Goal: Task Accomplishment & Management: Manage account settings

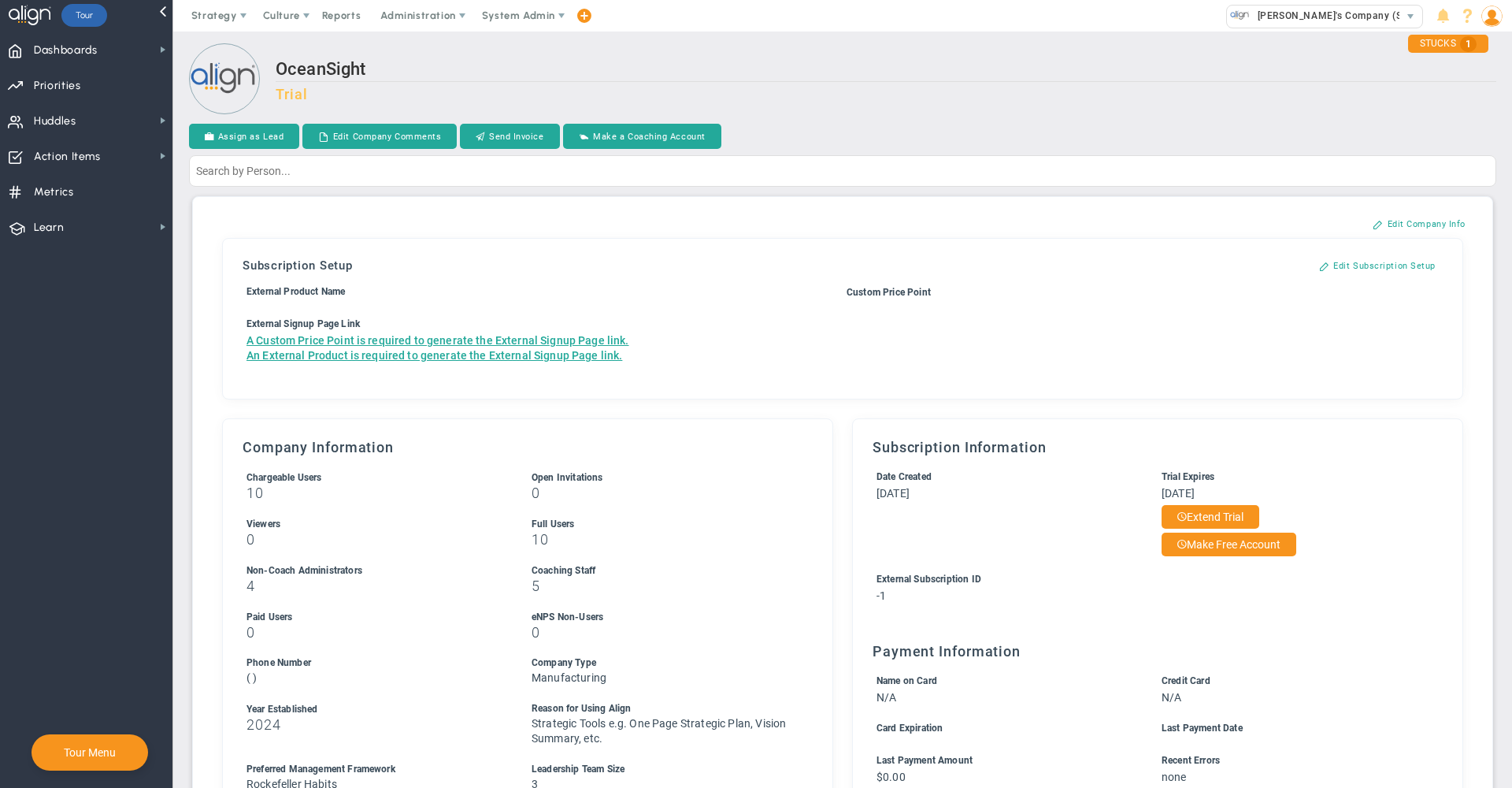
click at [1152, 97] on h3 "Trial" at bounding box center [886, 94] width 1221 height 17
click at [1009, 81] on h2 "OceanSight" at bounding box center [886, 70] width 1221 height 23
click at [871, 124] on div "Assign as Lead Edit Company Comments Send Invoice Make a Coaching Account Cance…" at bounding box center [842, 137] width 1307 height 28
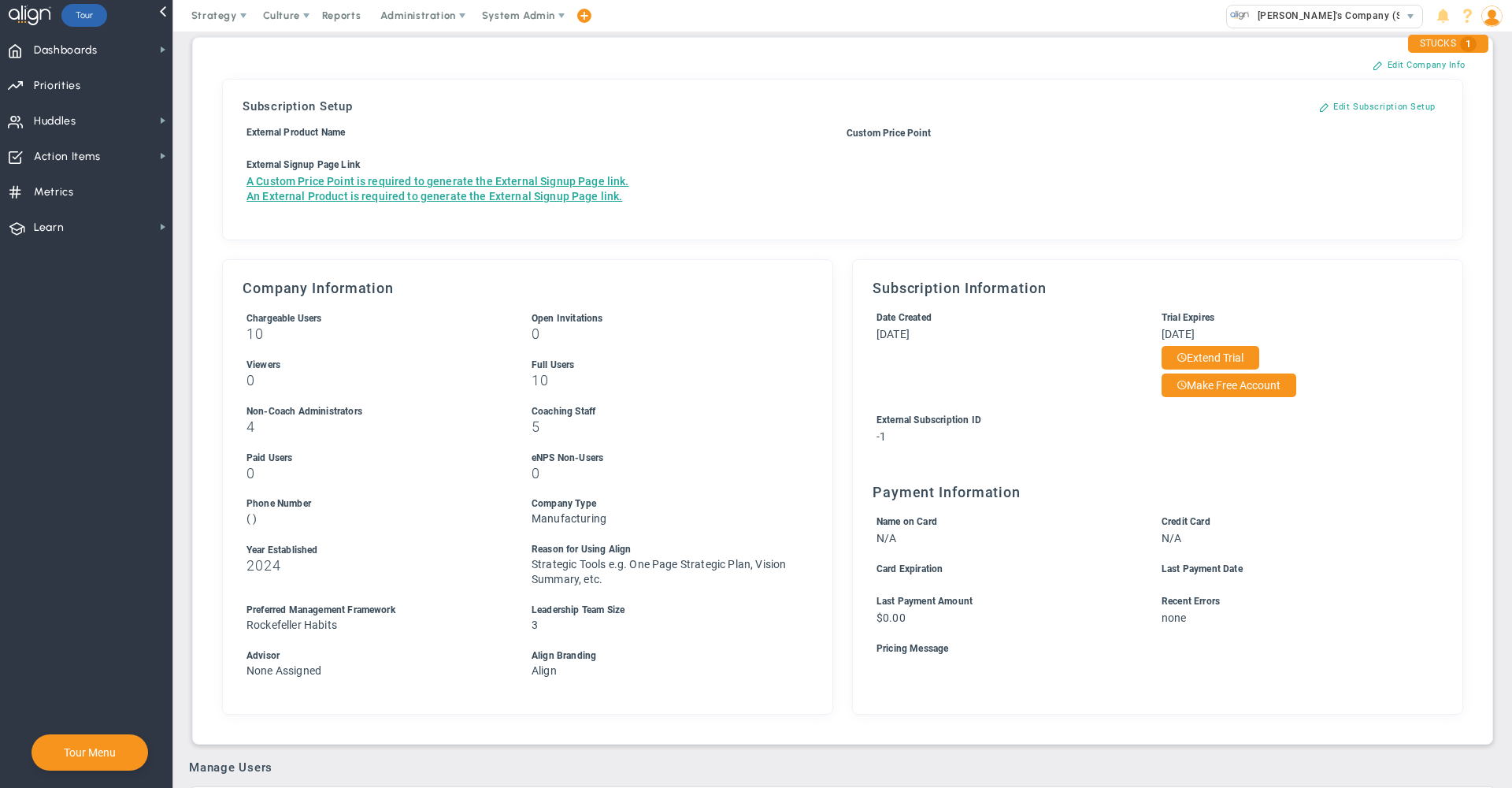
scroll to position [139, 0]
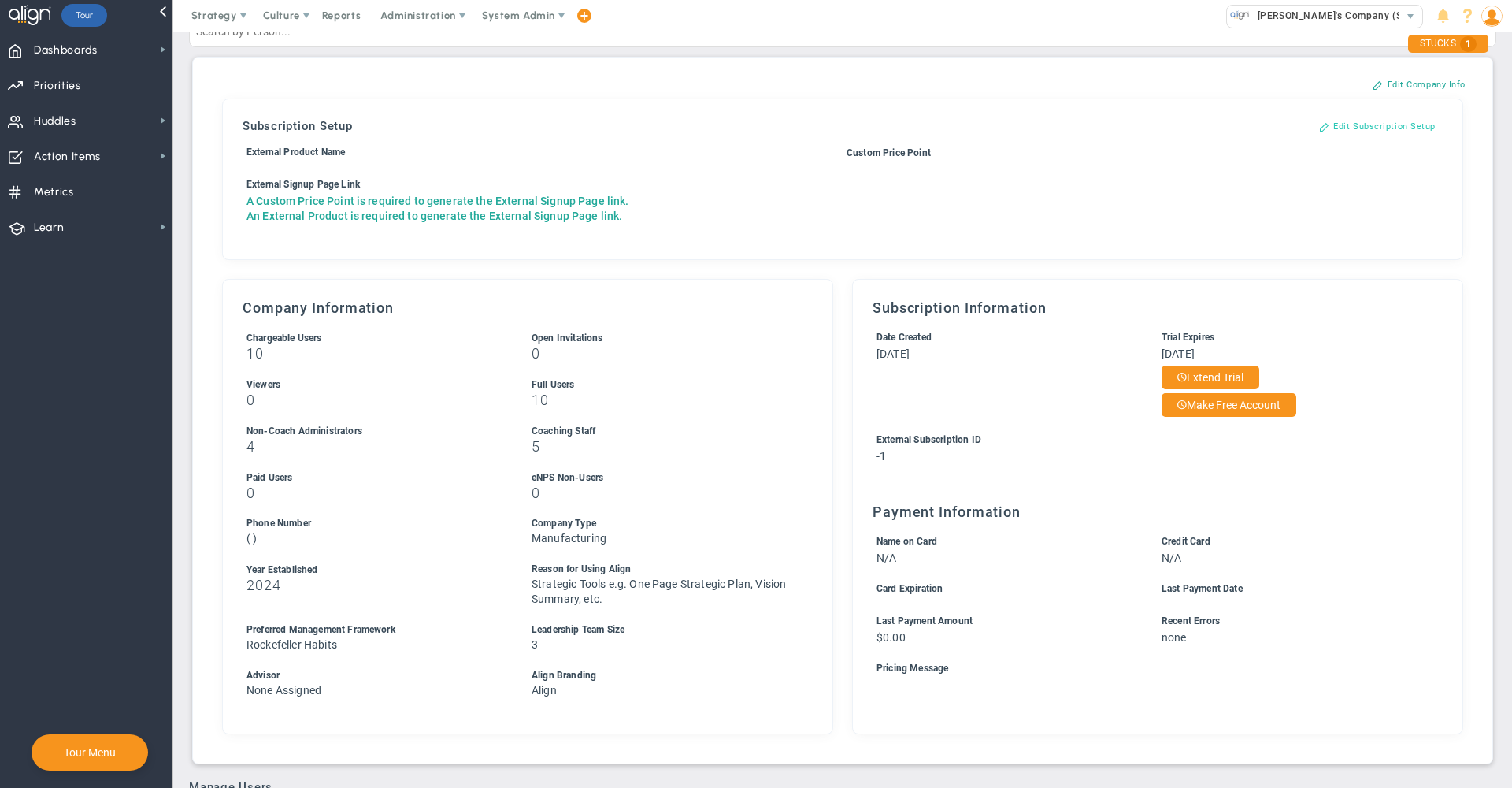
click at [1382, 124] on button "Edit Subscription Setup" at bounding box center [1377, 126] width 148 height 25
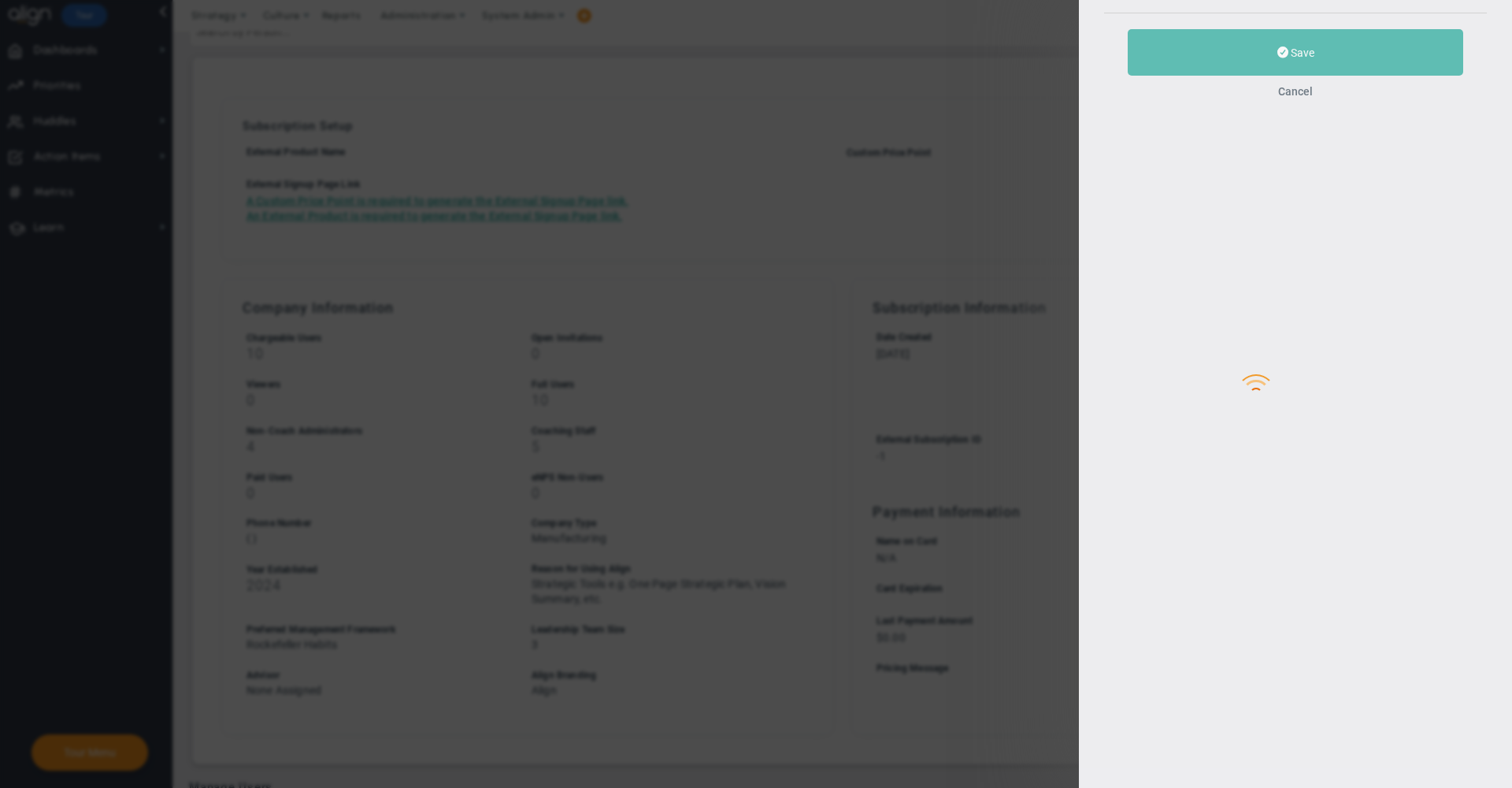
type input "OceanSight"
type input "3"
type input "[PERSON_NAME]"
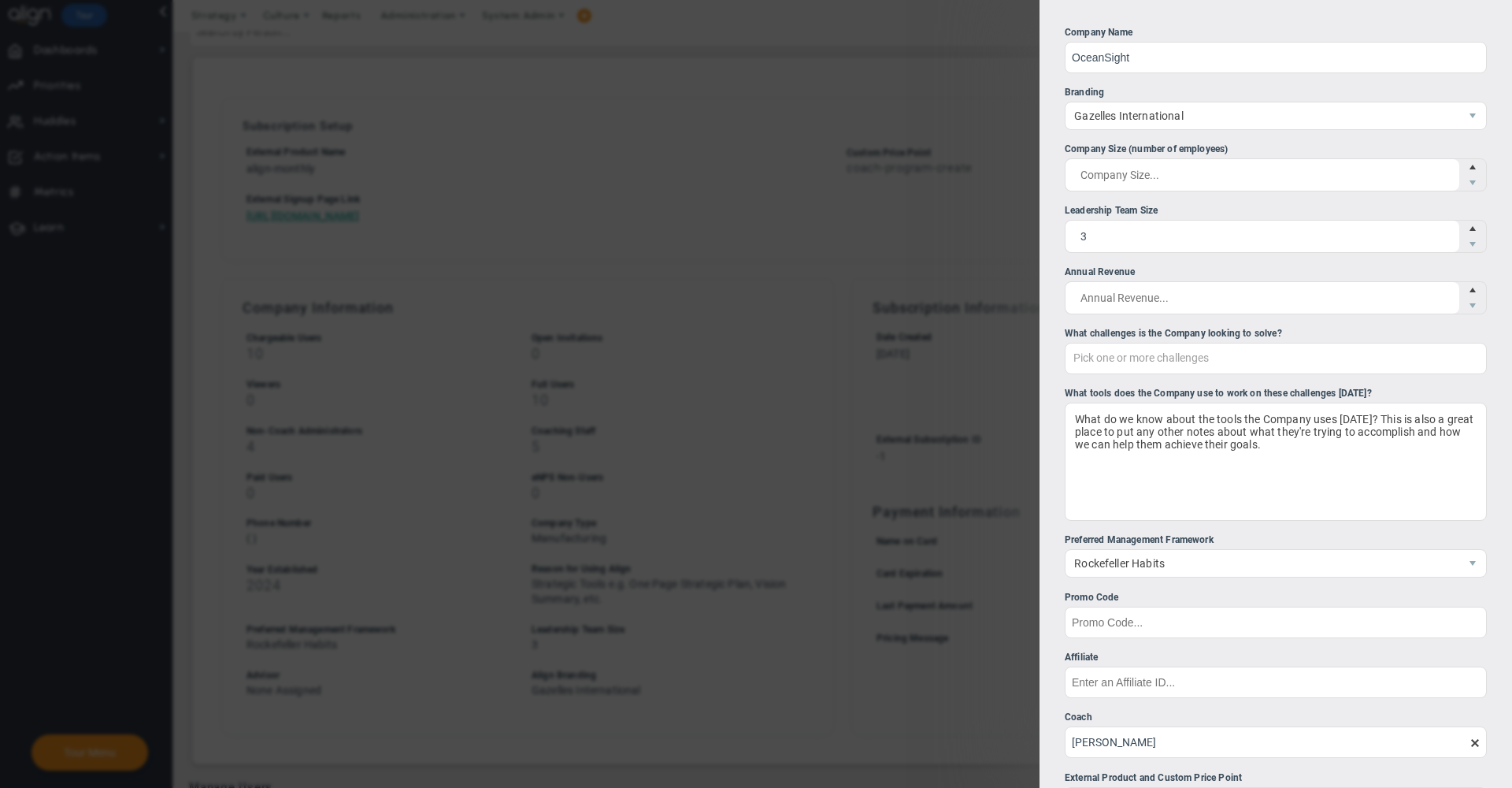
scroll to position [214, 0]
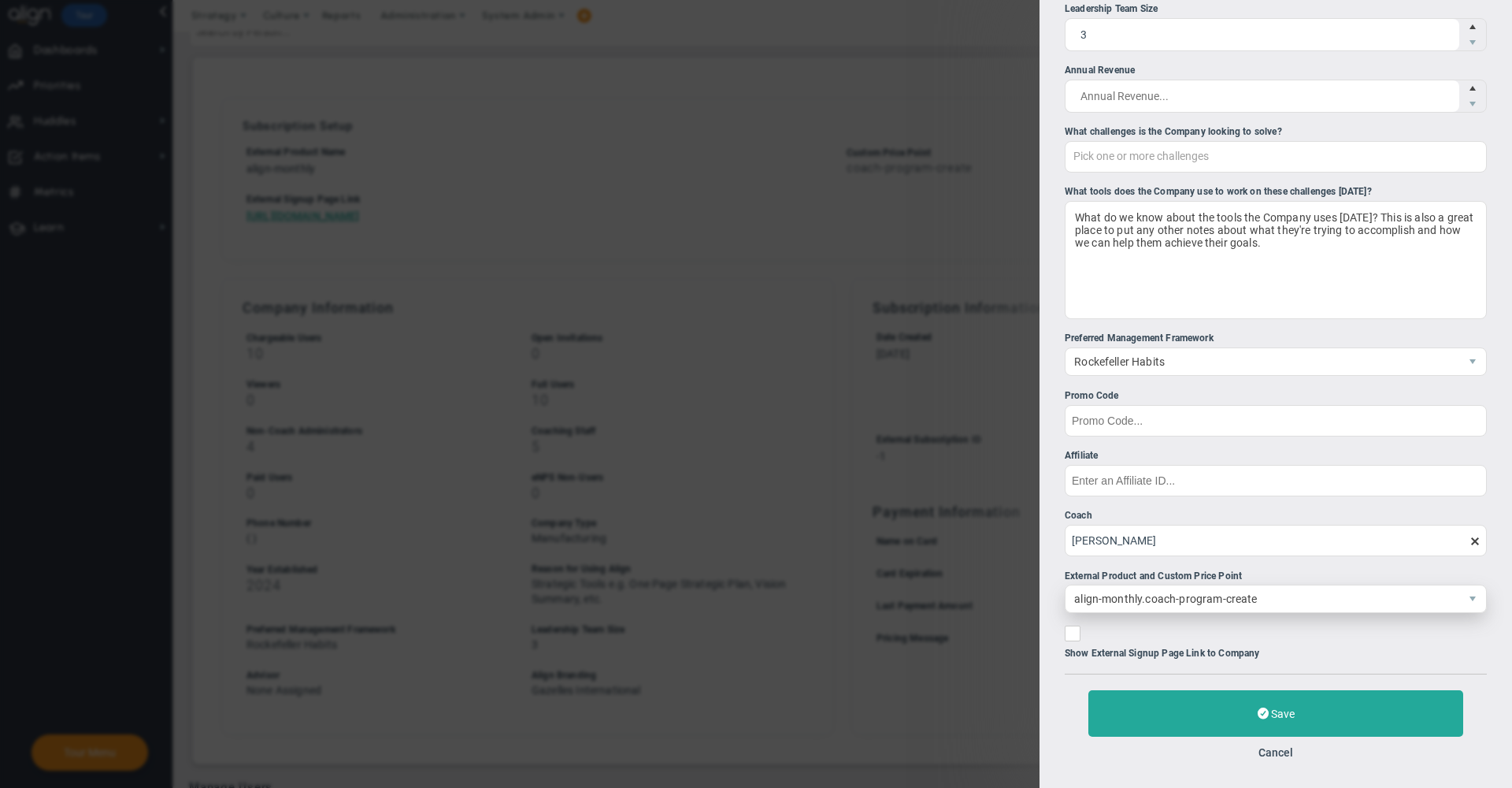
click at [1211, 595] on span "align-monthly.coach-program-create" at bounding box center [1262, 599] width 394 height 27
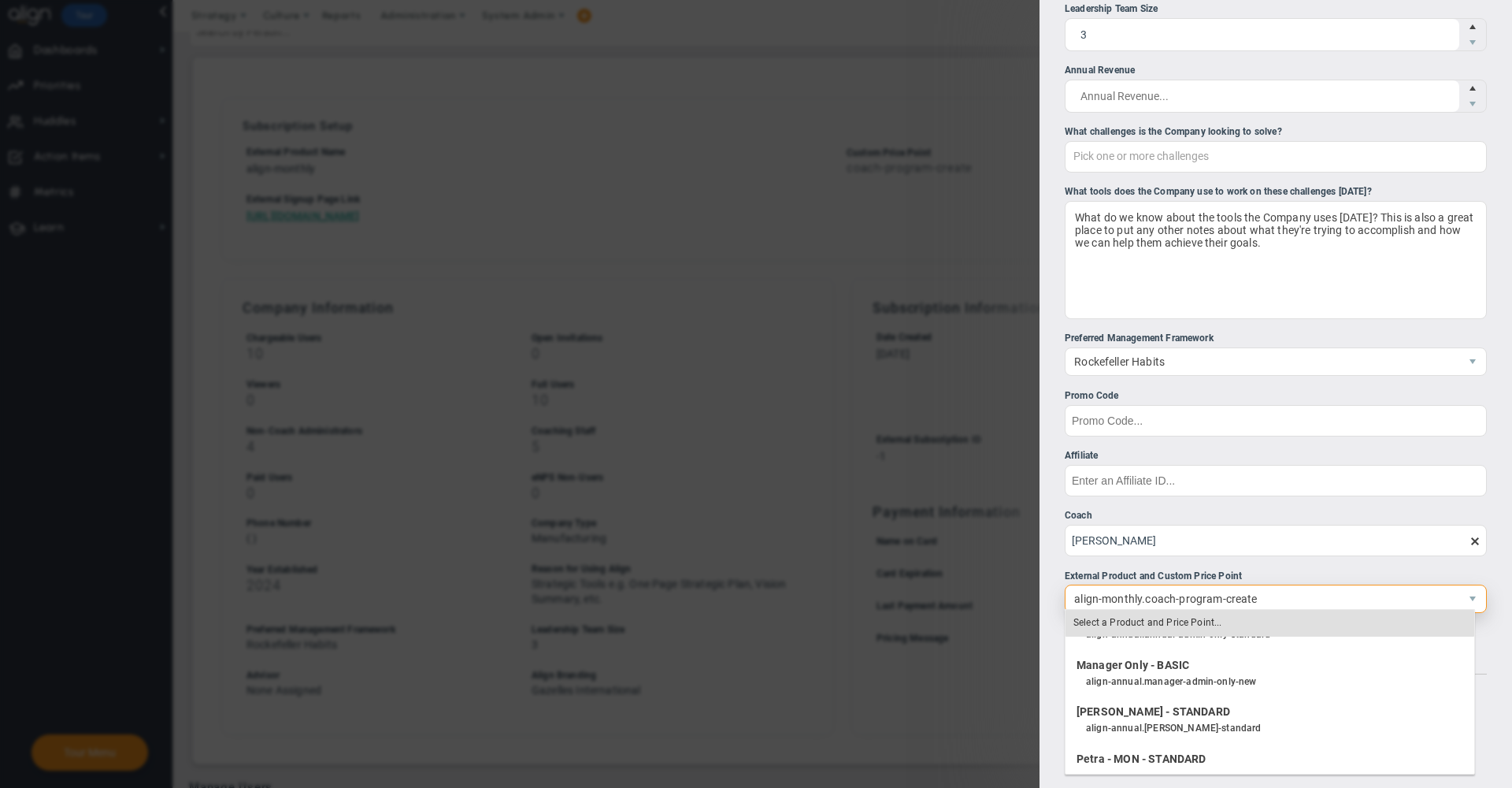
scroll to position [1529, 0]
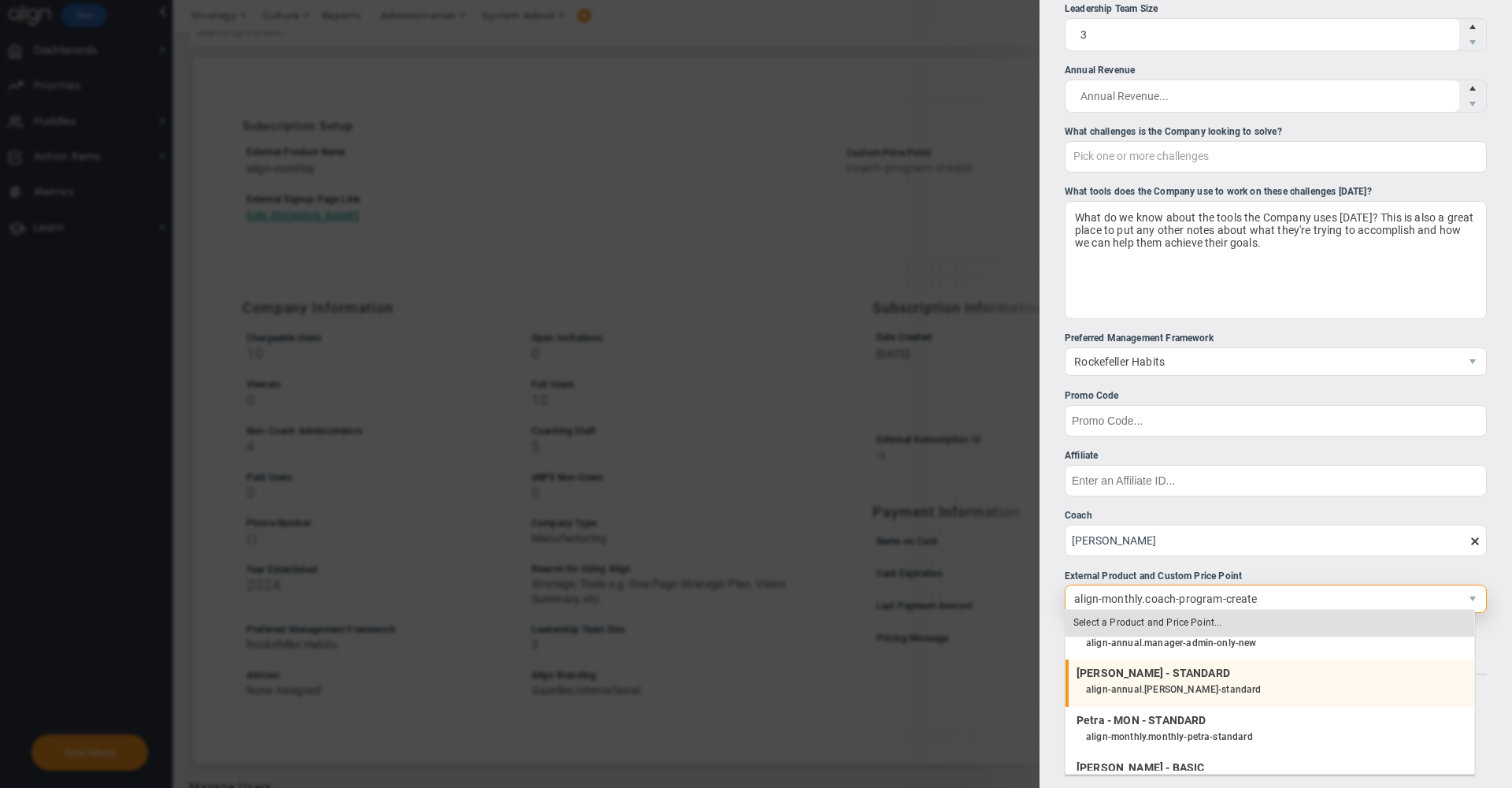
click at [1167, 665] on h4 "[PERSON_NAME] - STANDARD" at bounding box center [1267, 672] width 382 height 14
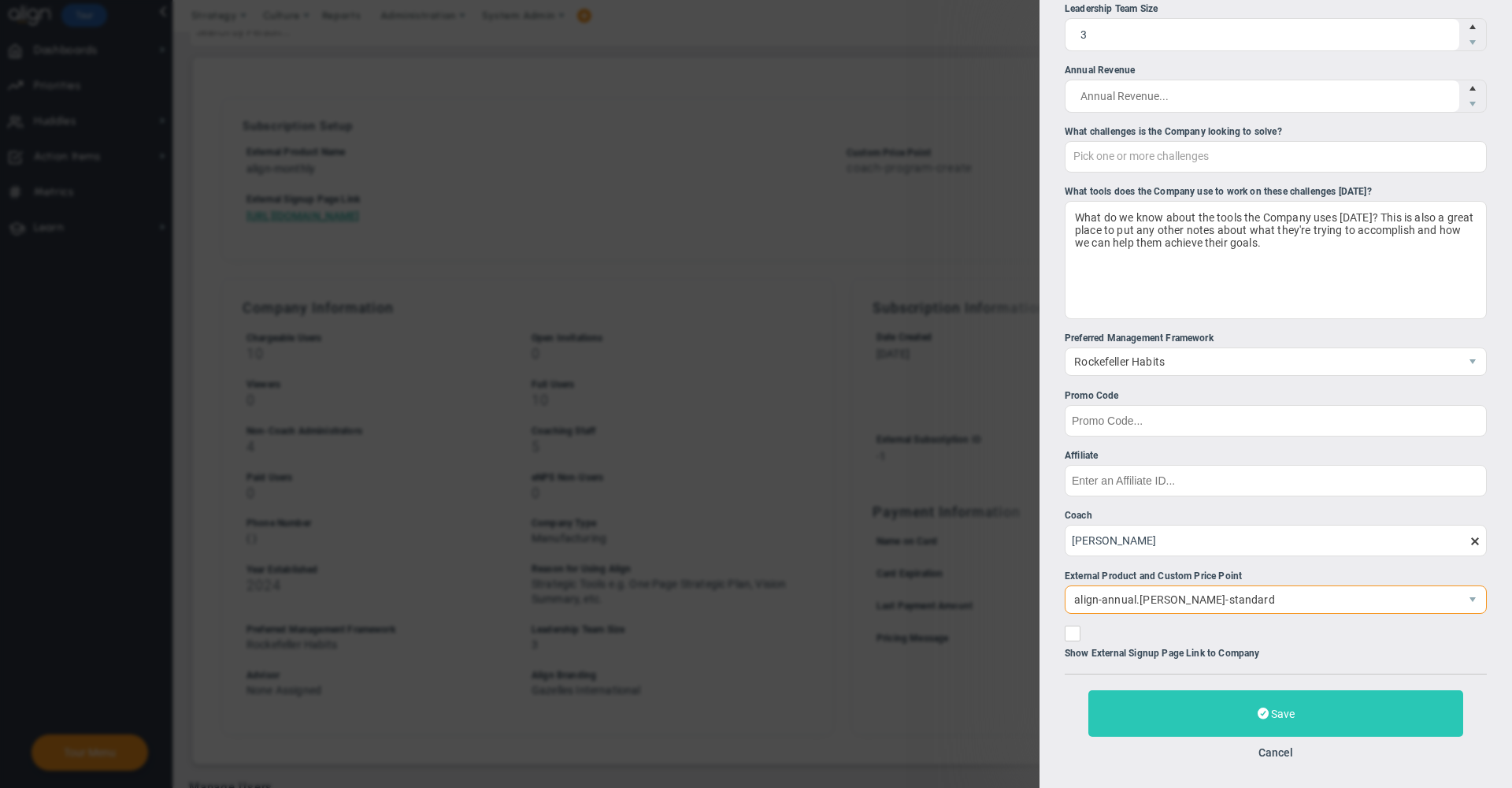
click at [1176, 714] on button "Save" at bounding box center [1276, 713] width 375 height 47
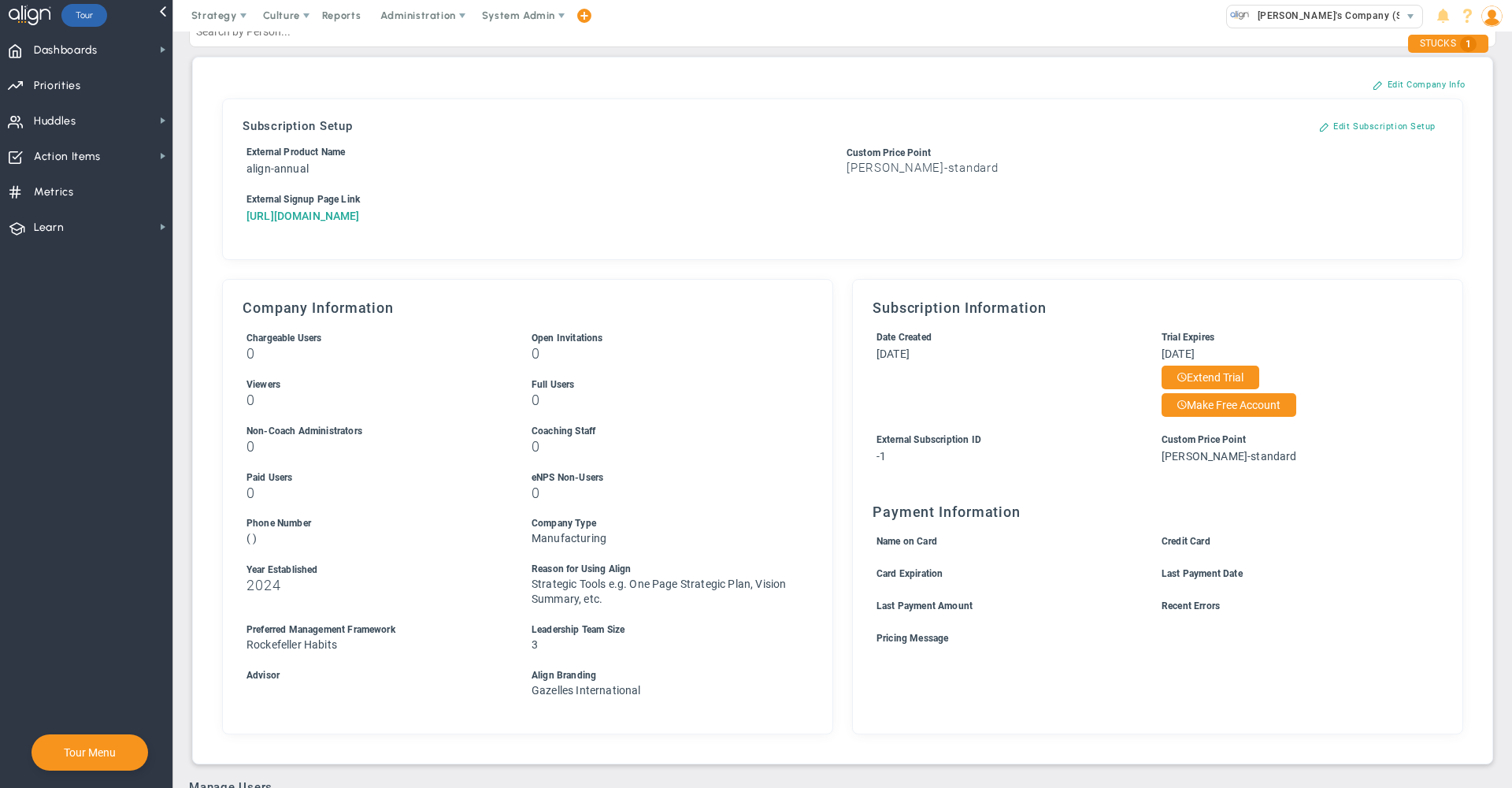
click at [360, 222] on a=10&reference=32760&organization=OceanSight&components=10&components=0"] "[URL][DOMAIN_NAME]" at bounding box center [303, 216] width 113 height 13
click at [1213, 217] on li "Show External Signup Page Link to Company" at bounding box center [1143, 208] width 600 height 32
click at [708, 134] on div "Subscription Setup Close Prospect As Lost Convert To Trial Convert To Sales Tri…" at bounding box center [843, 179] width 1224 height 144
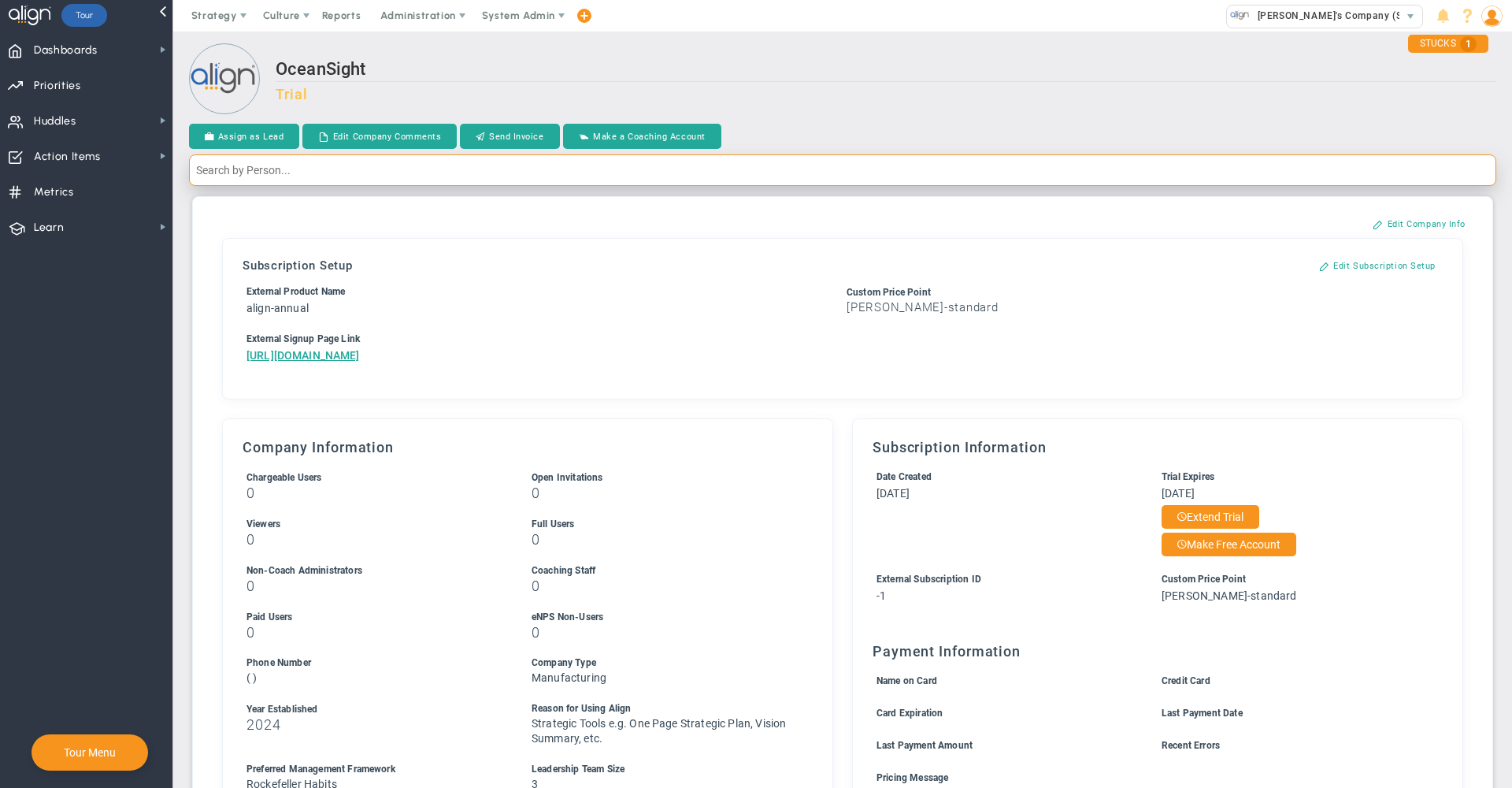
click at [1249, 172] on input "text" at bounding box center [842, 170] width 1307 height 32
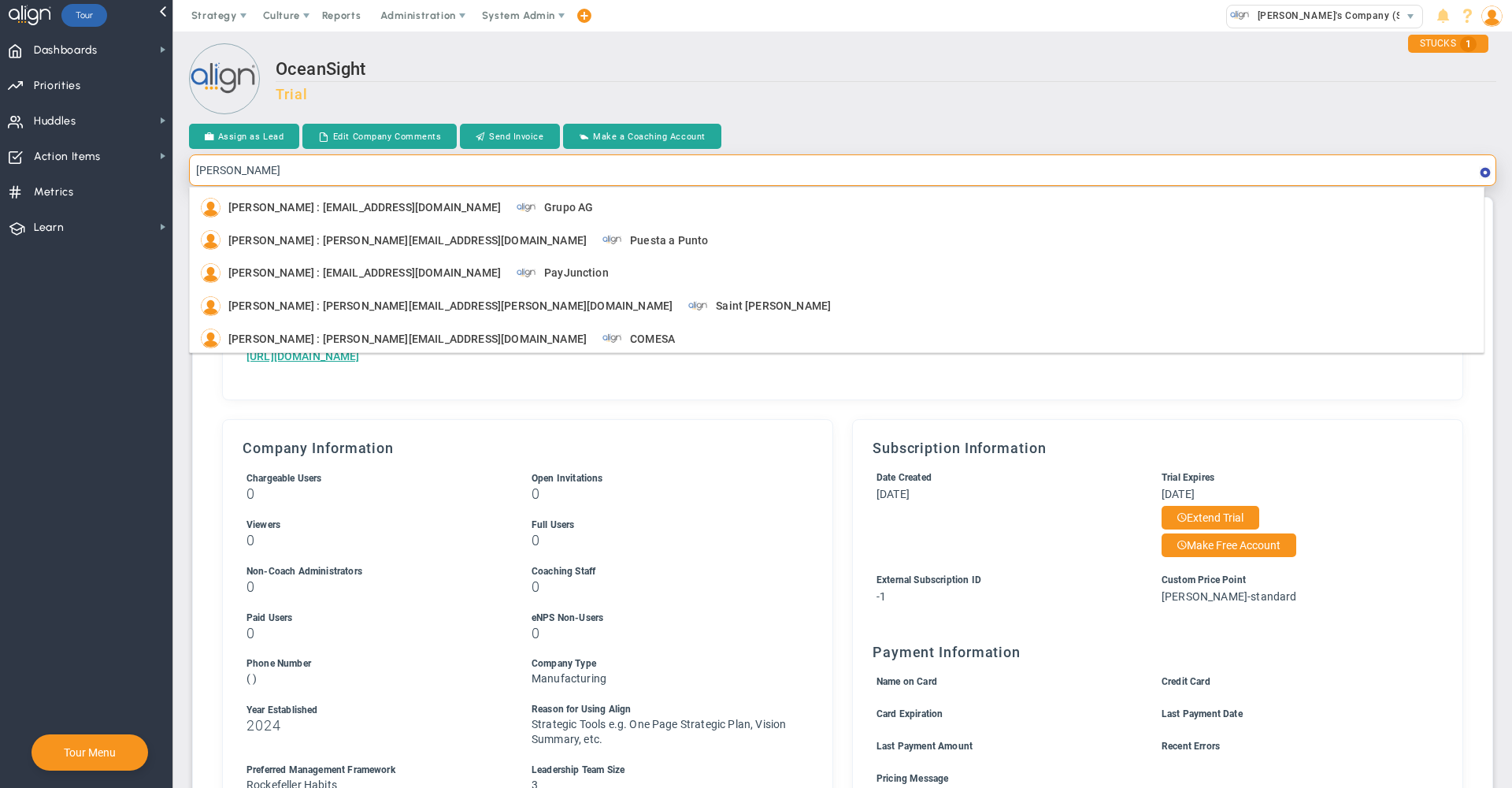
type input "[PERSON_NAME]"
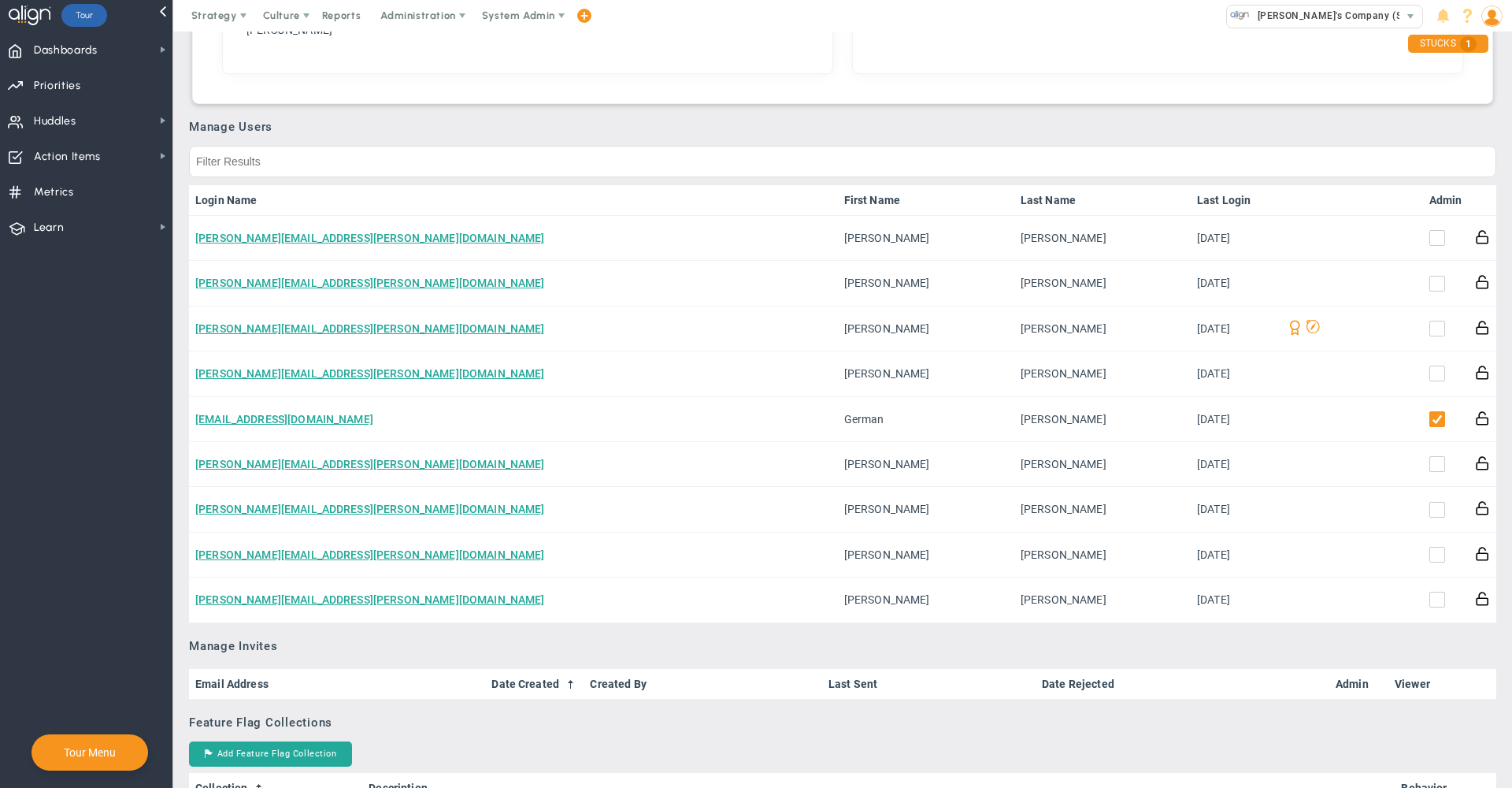
scroll to position [703, 0]
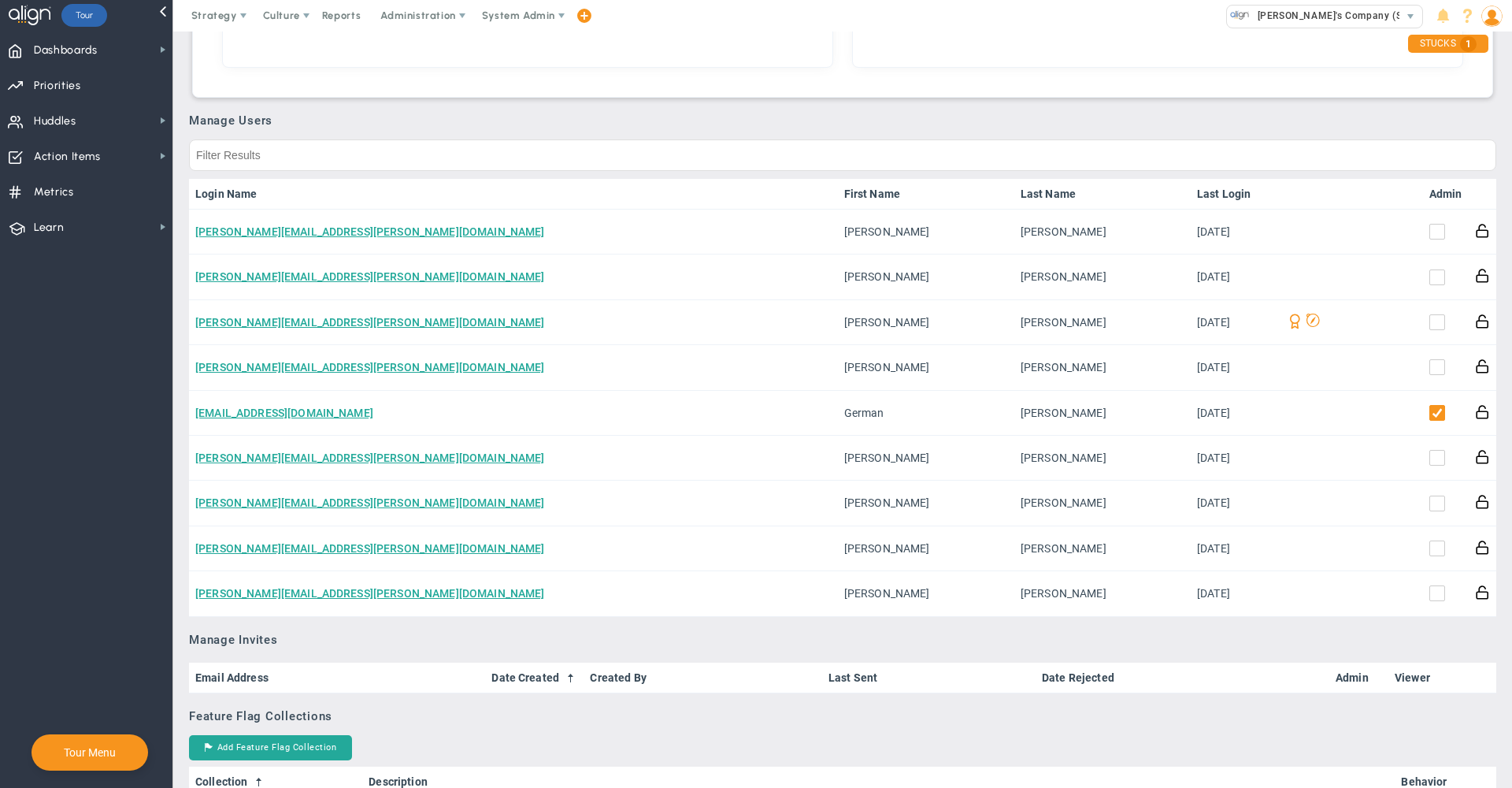
click at [1431, 193] on link "Admin" at bounding box center [1446, 194] width 33 height 13
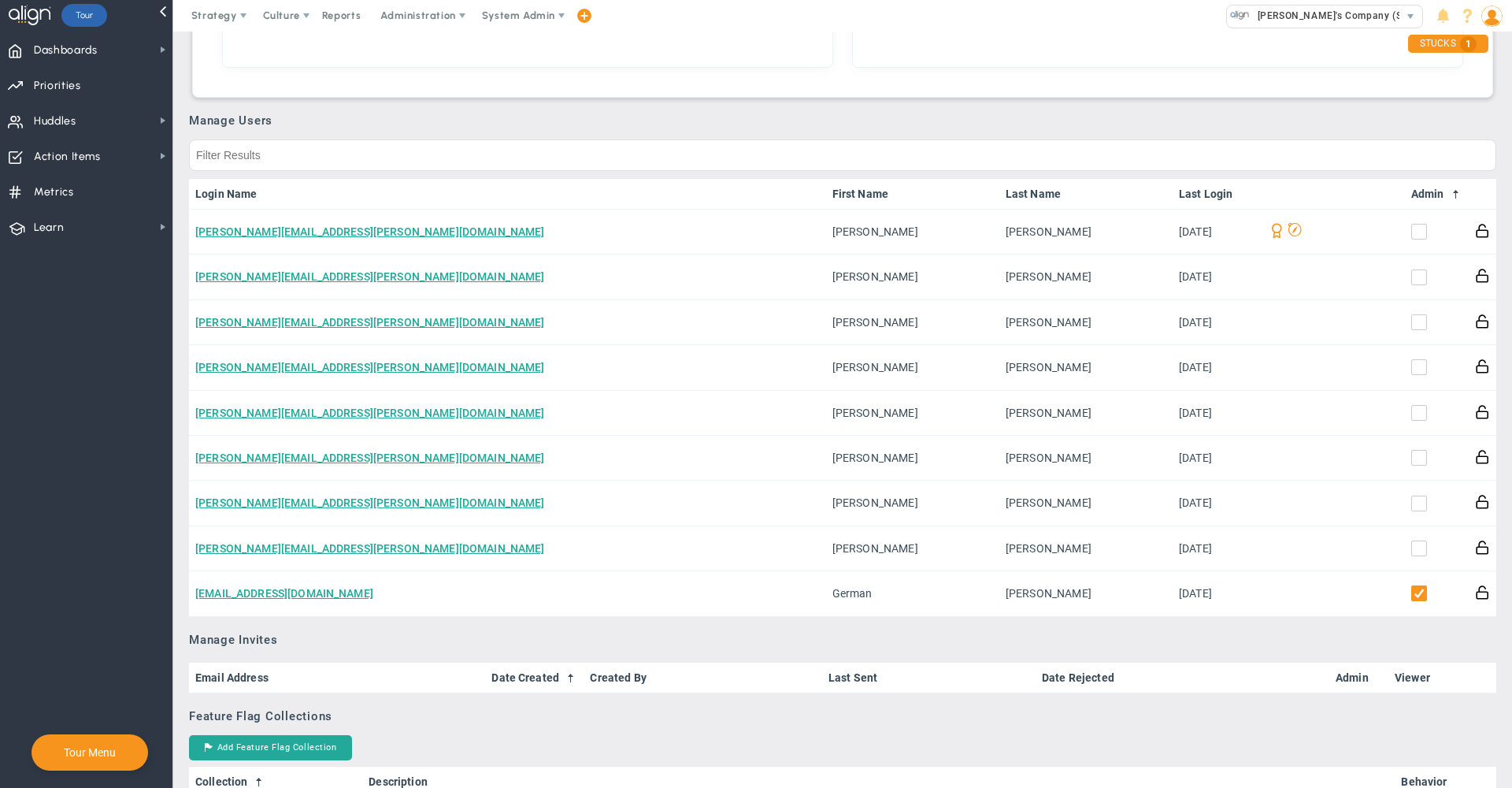
click at [1431, 193] on link "Admin" at bounding box center [1437, 194] width 51 height 13
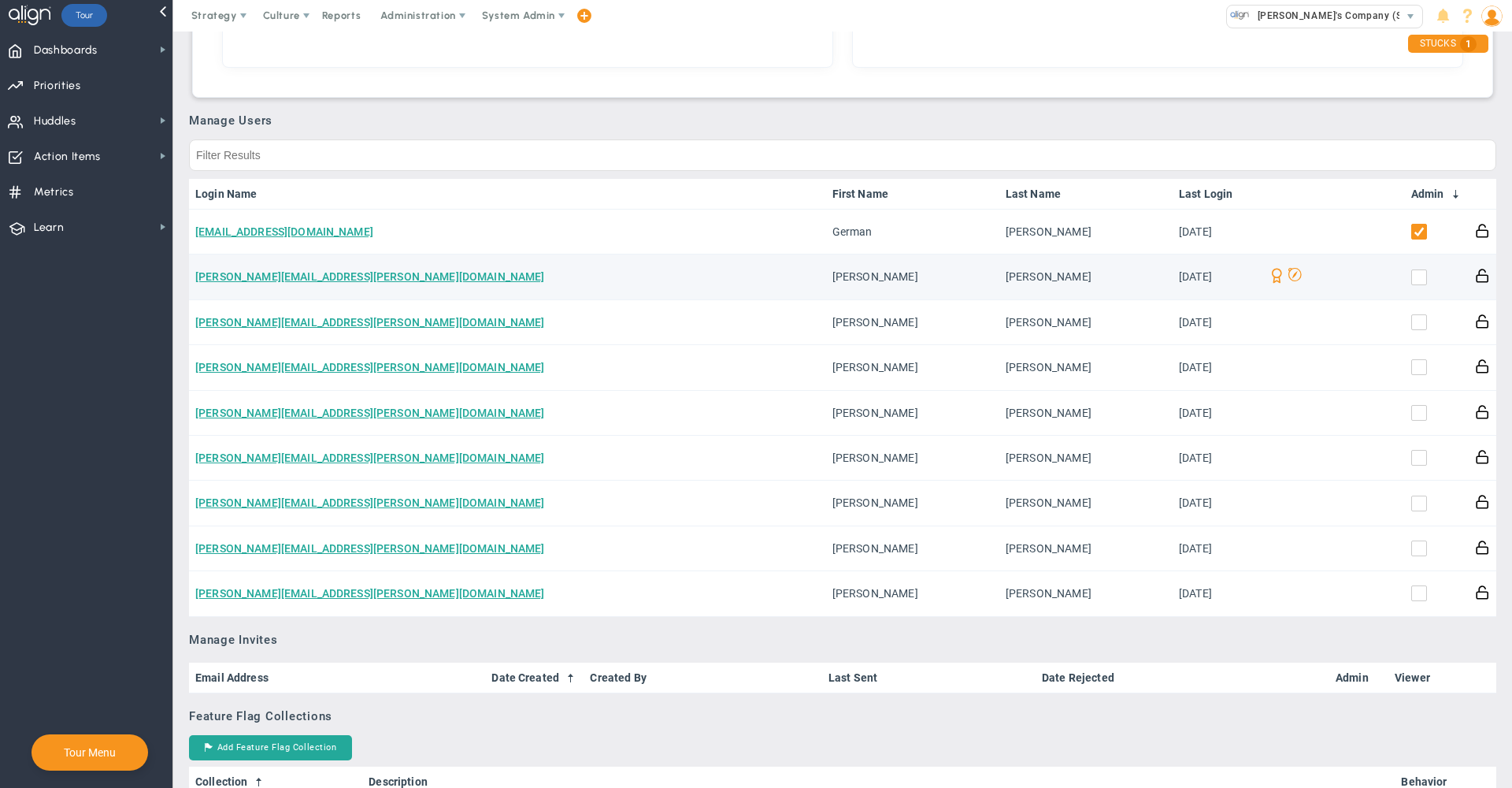
click at [1415, 281] on input "checkbox" at bounding box center [1423, 281] width 16 height 16
checkbox input "true"
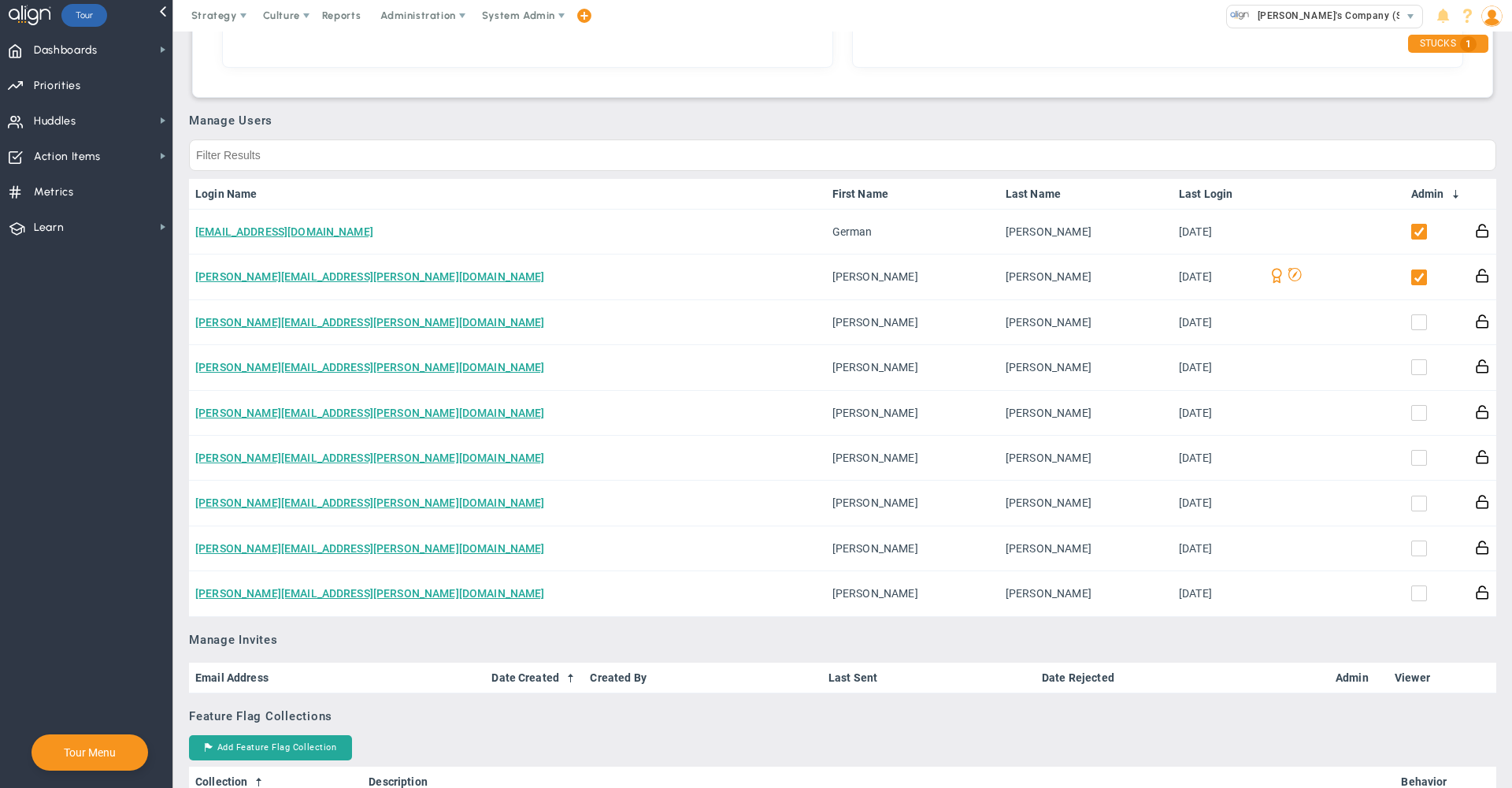
click at [962, 113] on h3 "Manage Users" at bounding box center [842, 120] width 1307 height 14
click at [1469, 15] on span at bounding box center [1467, 16] width 21 height 21
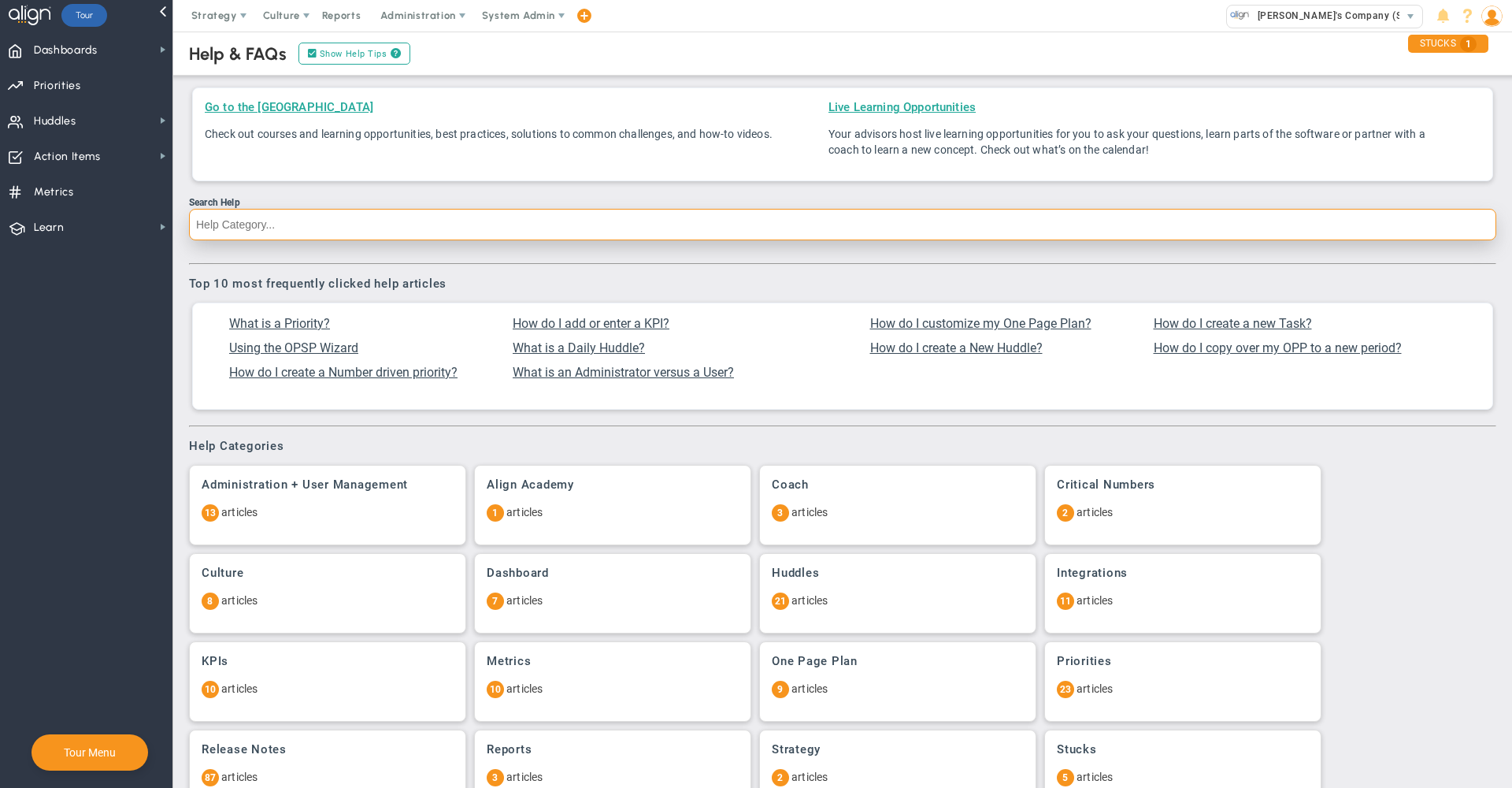
click at [632, 229] on input "Search Help" at bounding box center [842, 225] width 1307 height 32
type input "API"
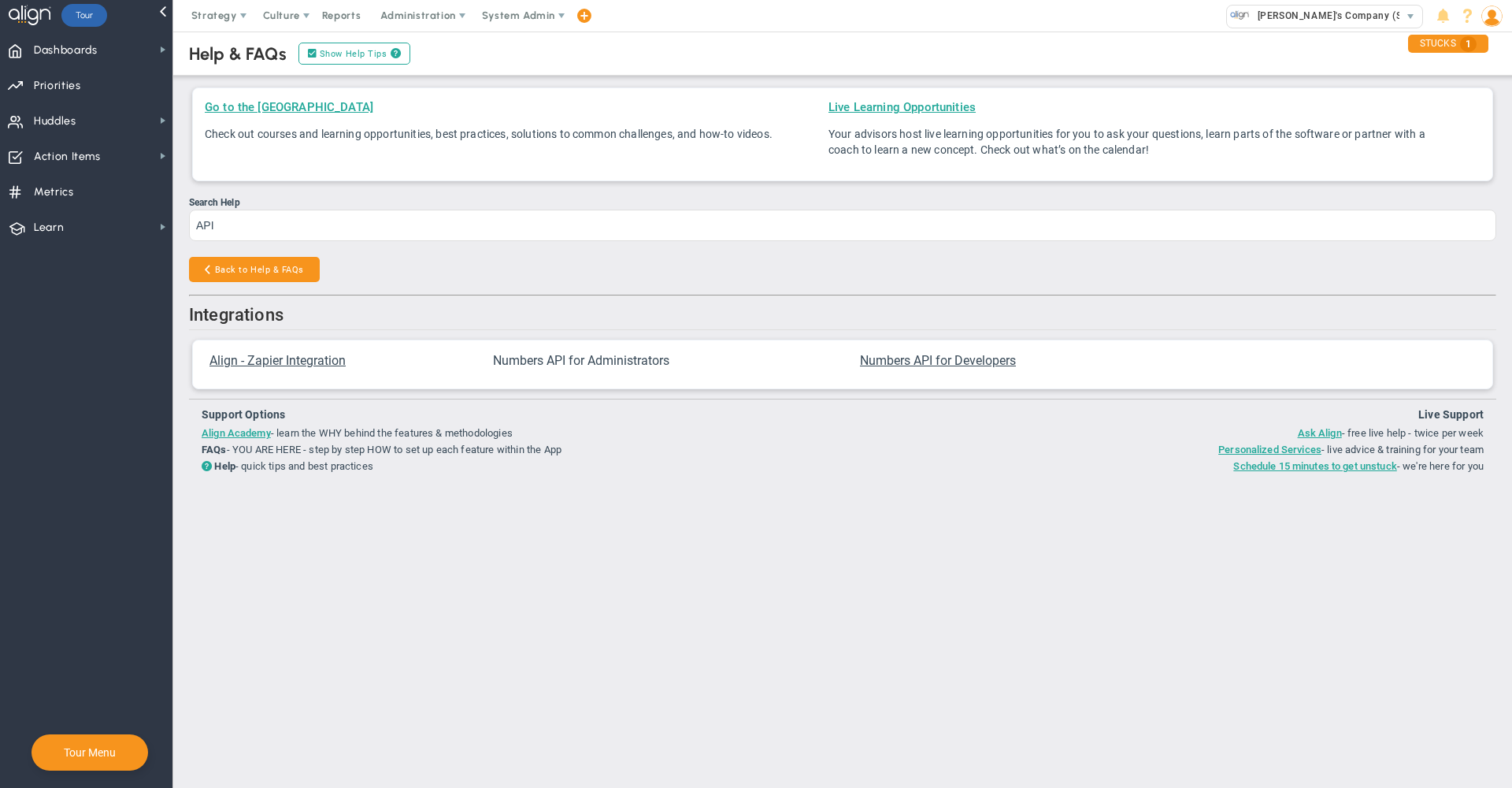
click at [592, 355] on span "Numbers API for Administrators" at bounding box center [580, 360] width 176 height 15
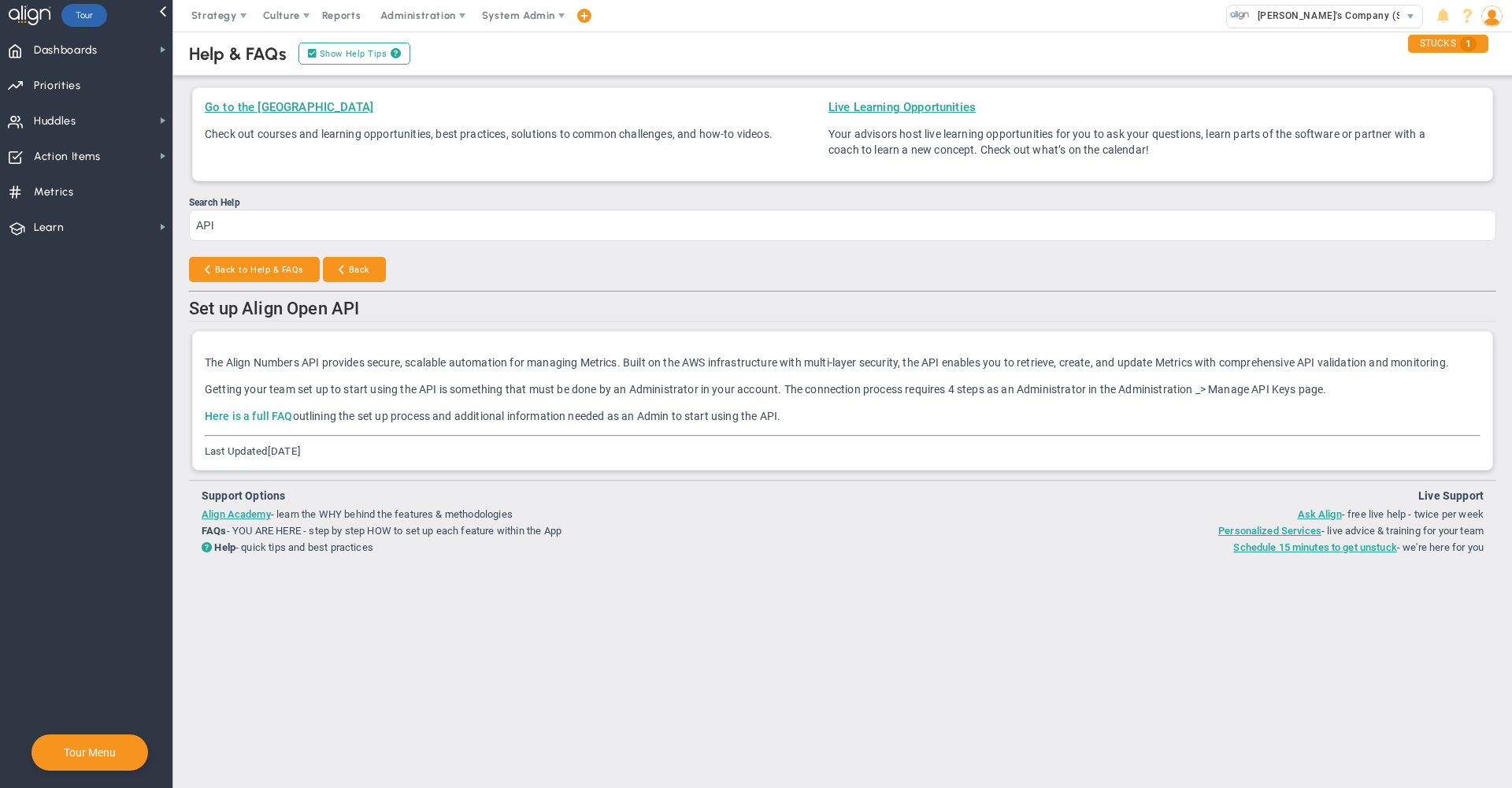
click at [251, 418] on link "Here is a full FAQ" at bounding box center [249, 416] width 89 height 13
